Goal: Obtain resource: Download file/media

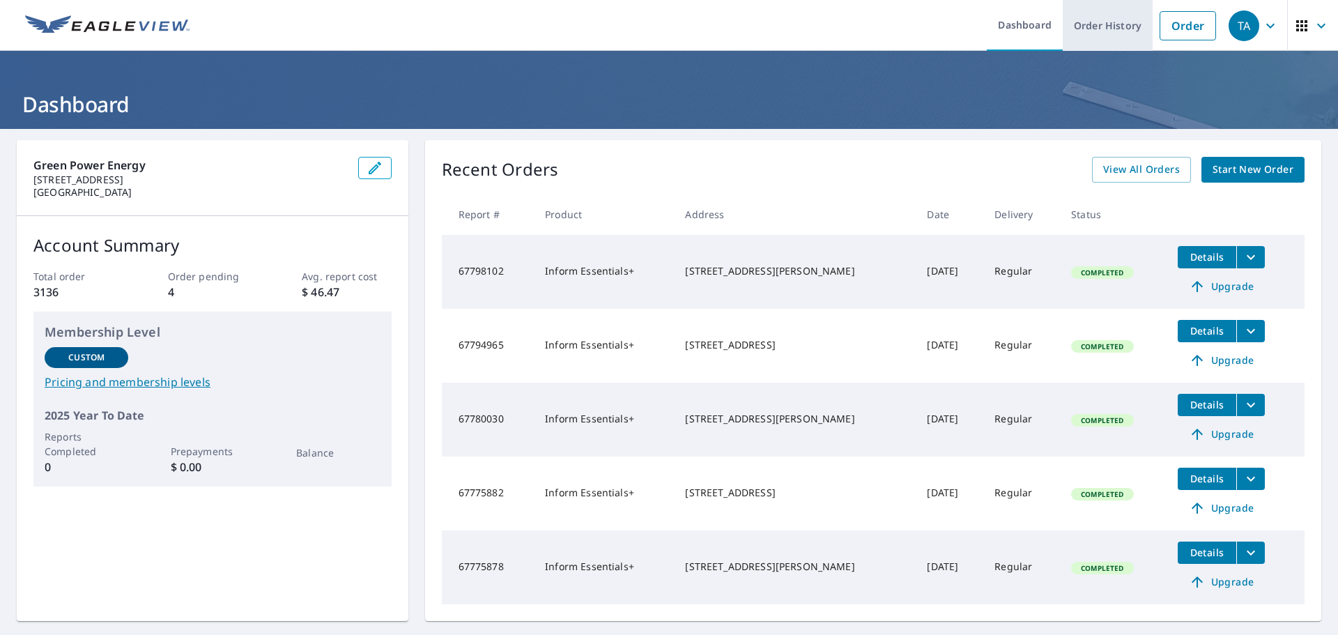
click at [1108, 21] on link "Order History" at bounding box center [1108, 25] width 90 height 51
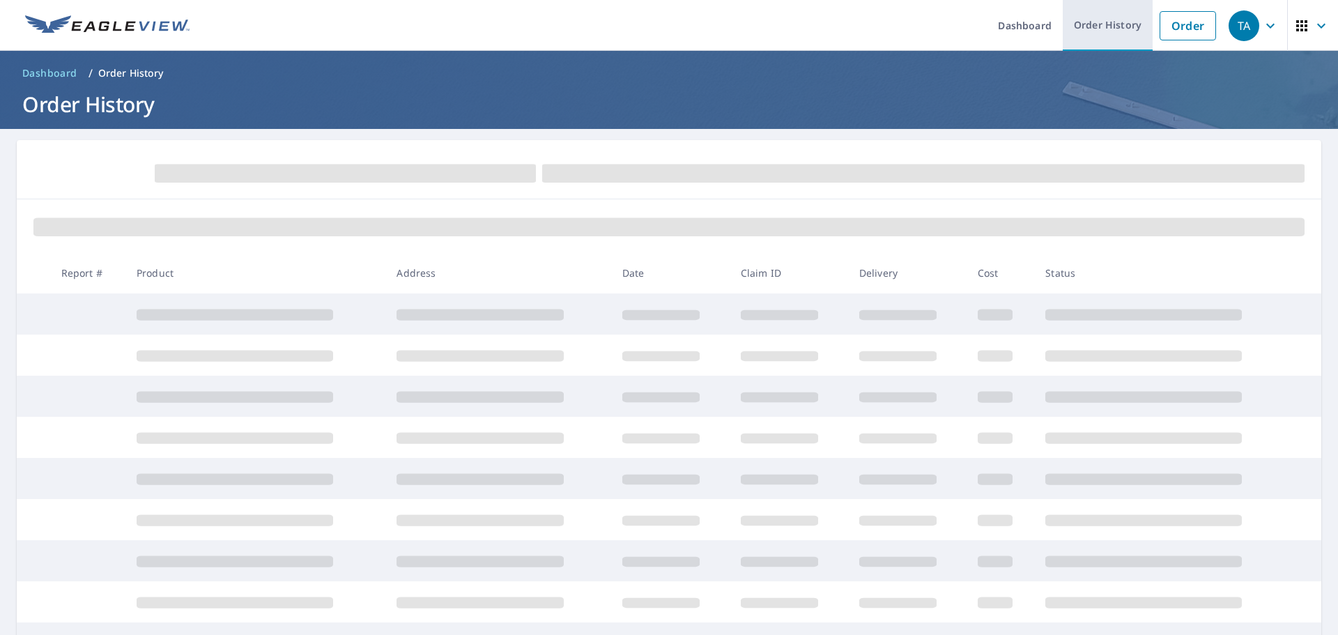
click at [1089, 29] on link "Order History" at bounding box center [1108, 25] width 90 height 51
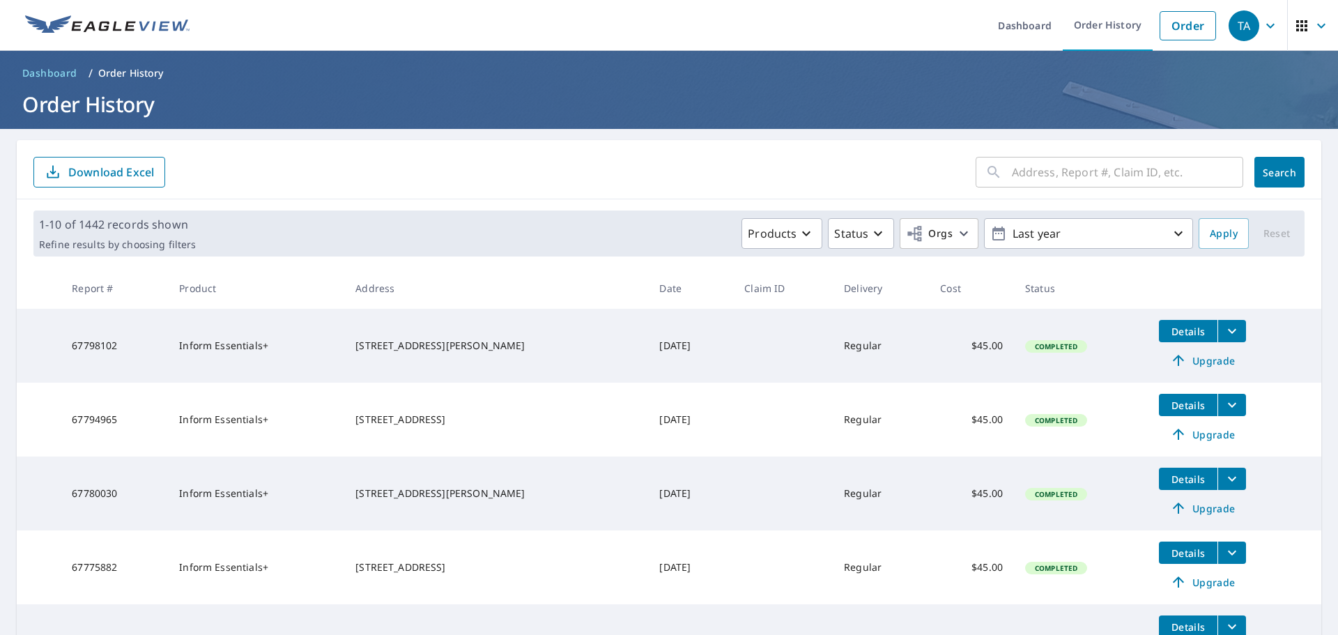
click at [1044, 171] on input "text" at bounding box center [1127, 172] width 231 height 39
paste input "66 [PERSON_NAME] Dr"
type input "66 [PERSON_NAME] Dr"
click button "Search" at bounding box center [1280, 172] width 50 height 31
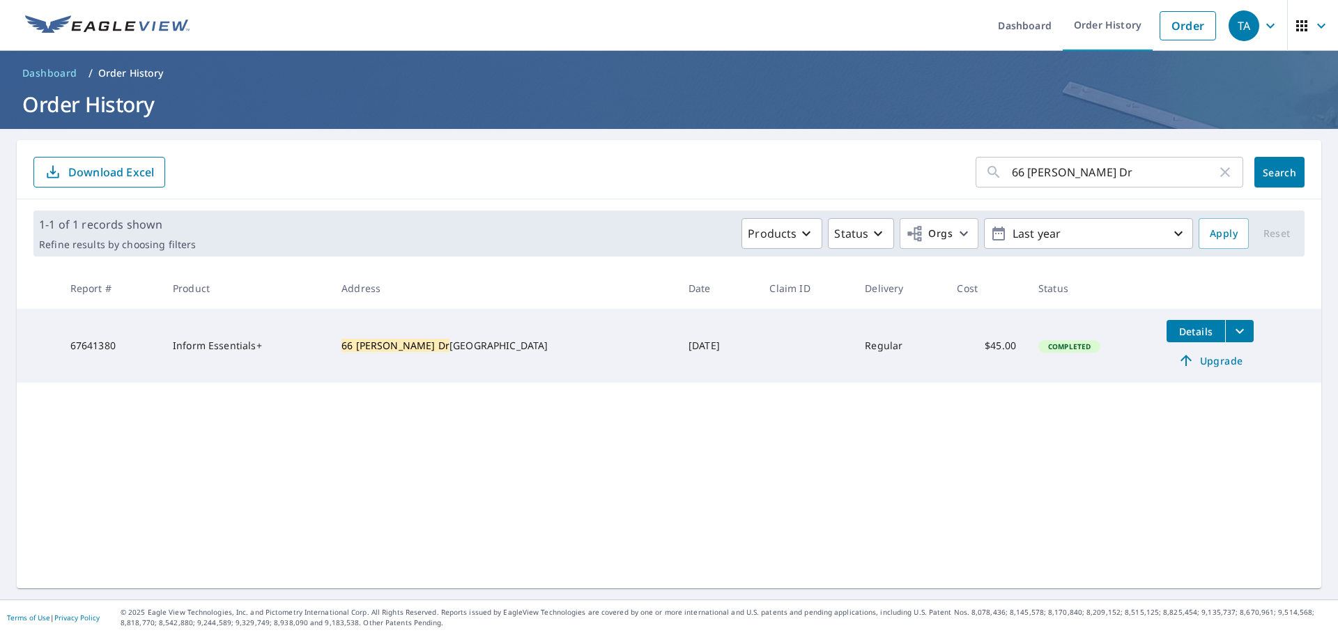
click at [1232, 330] on icon "filesDropdownBtn-67641380" at bounding box center [1240, 331] width 17 height 17
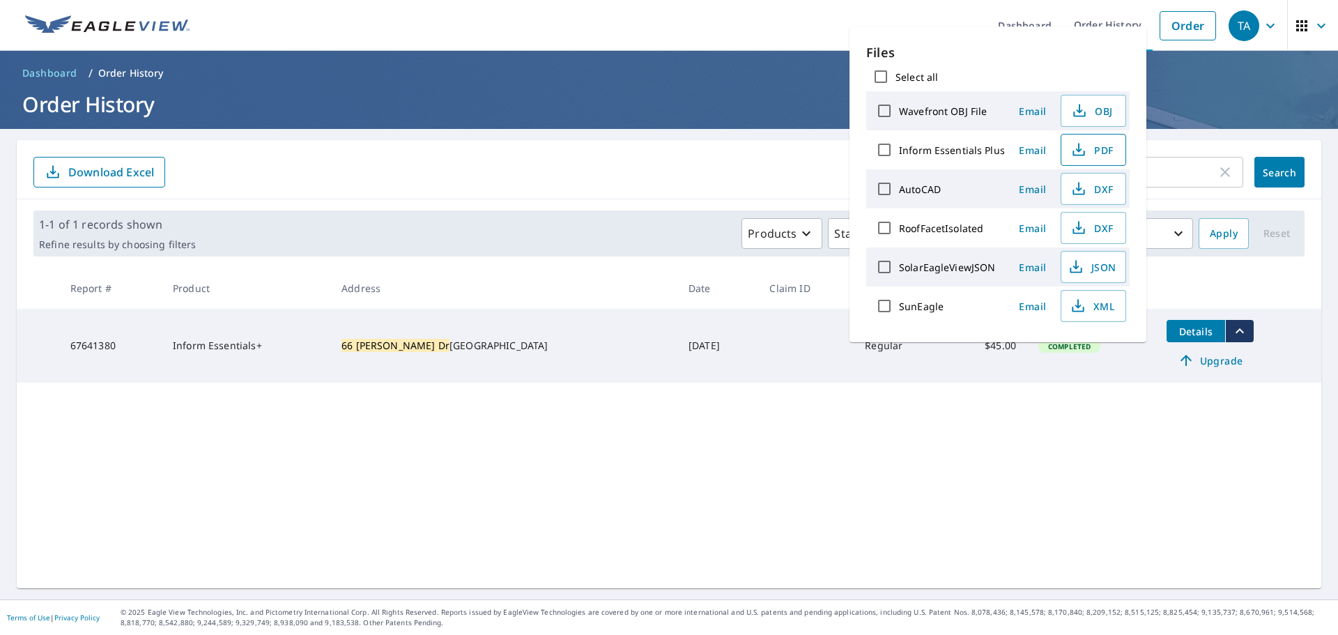
click at [1093, 153] on span "PDF" at bounding box center [1092, 150] width 45 height 17
click at [1081, 234] on icon "button" at bounding box center [1079, 232] width 12 height 6
